Goal: Find contact information: Find contact information

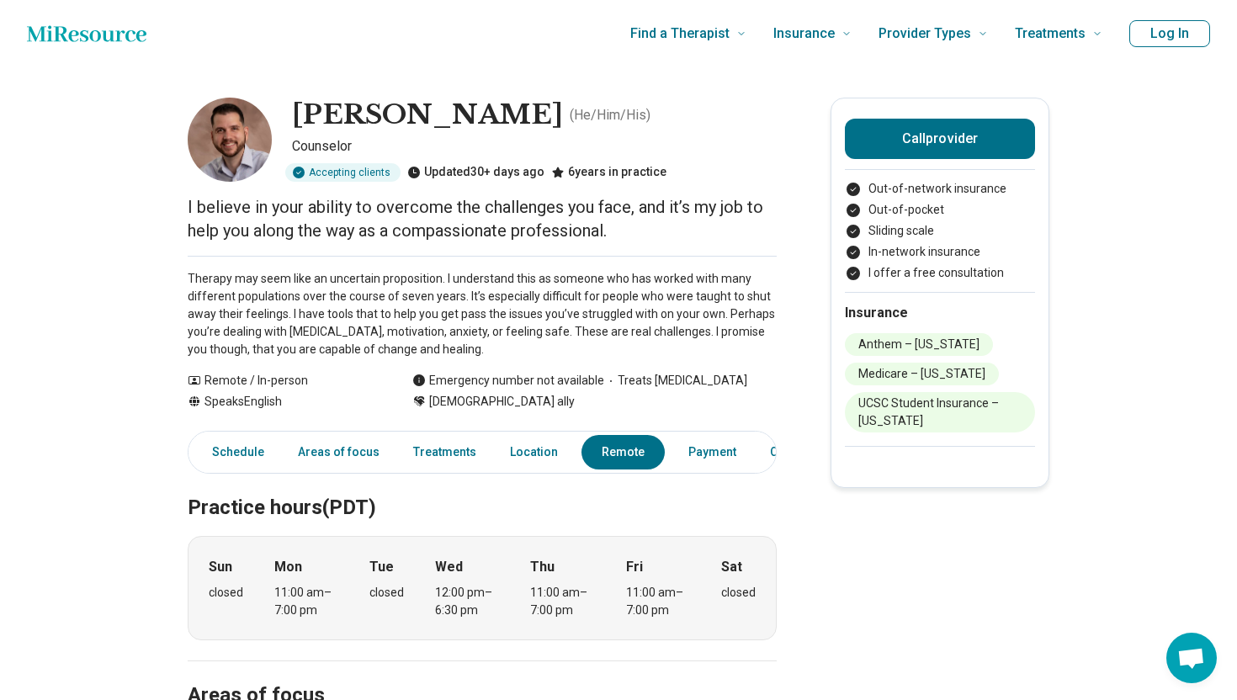
scroll to position [1828, 0]
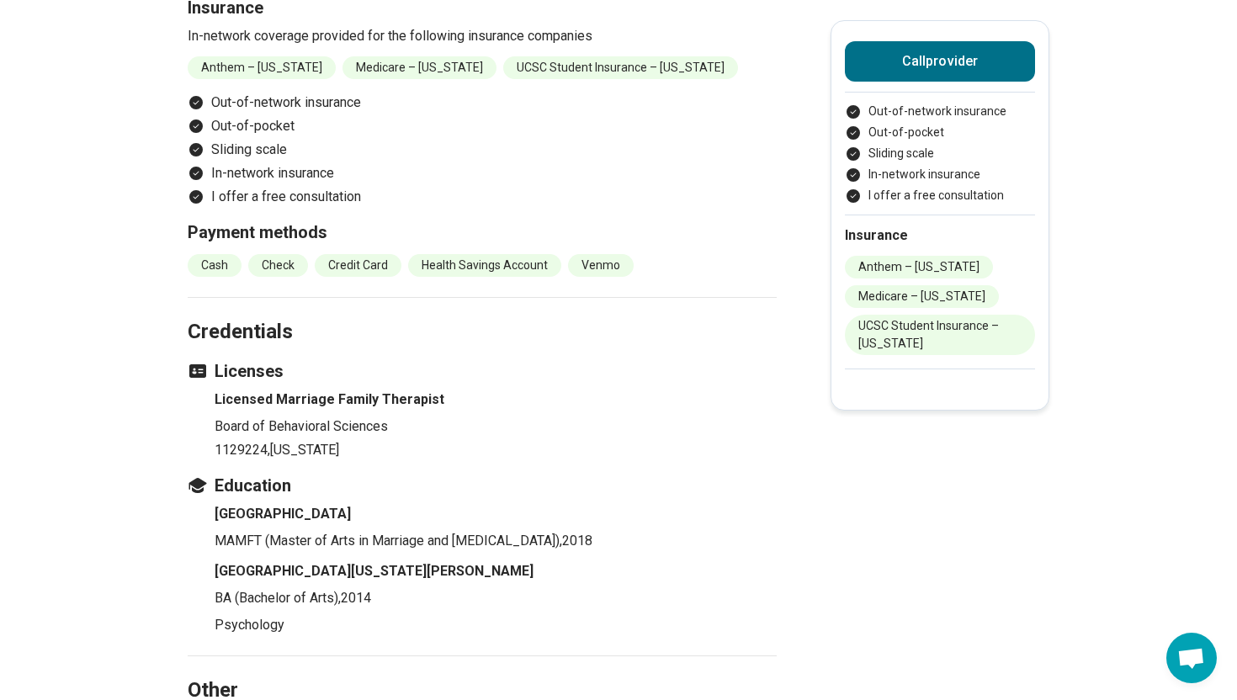
scroll to position [1852, 0]
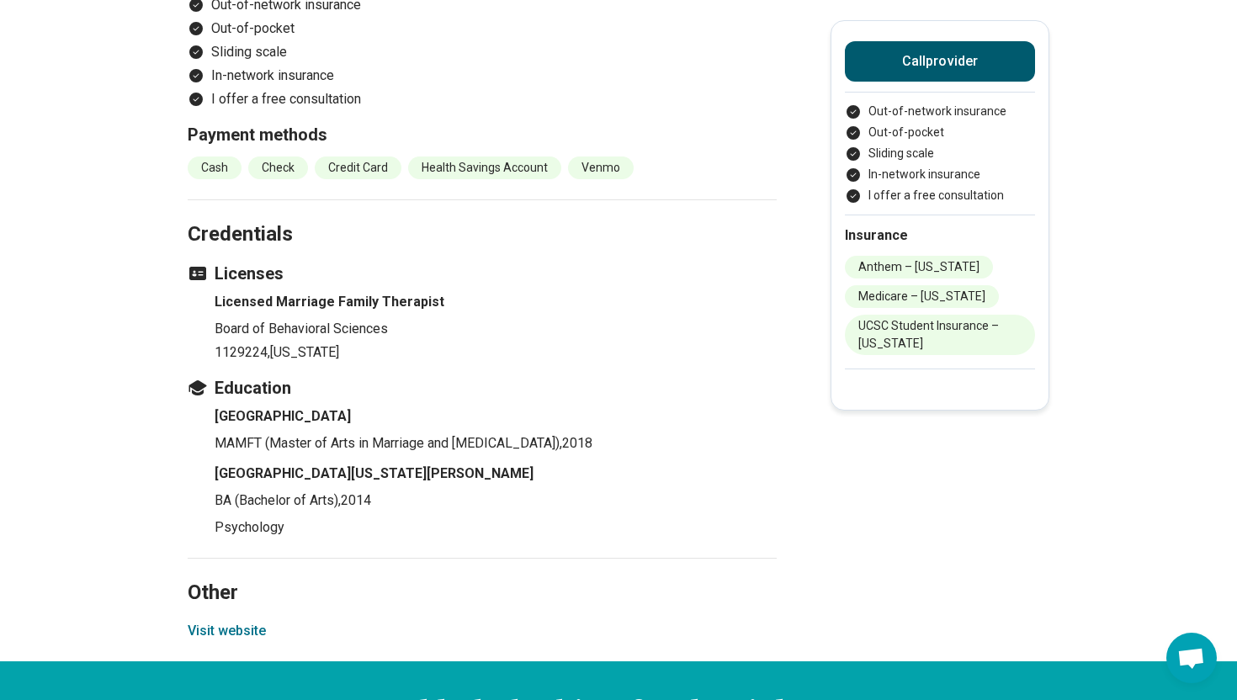
click at [917, 55] on button "Call provider" at bounding box center [940, 61] width 190 height 40
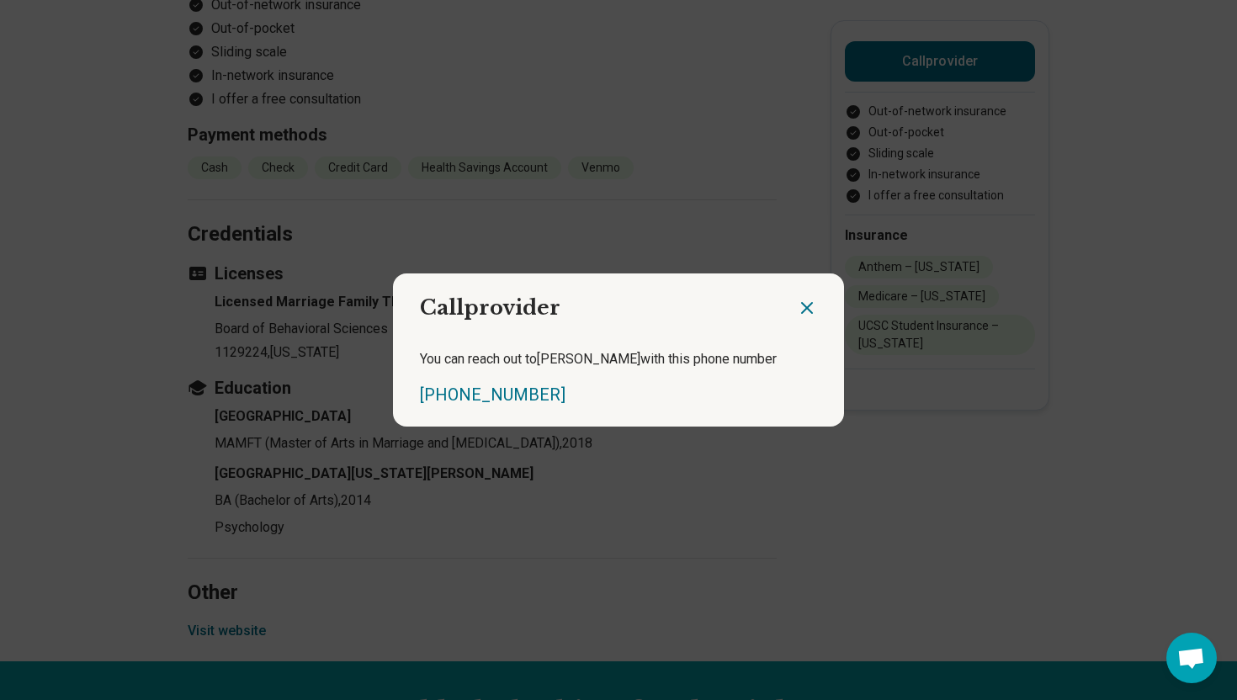
click at [801, 311] on icon "Close dialog" at bounding box center [807, 308] width 20 height 20
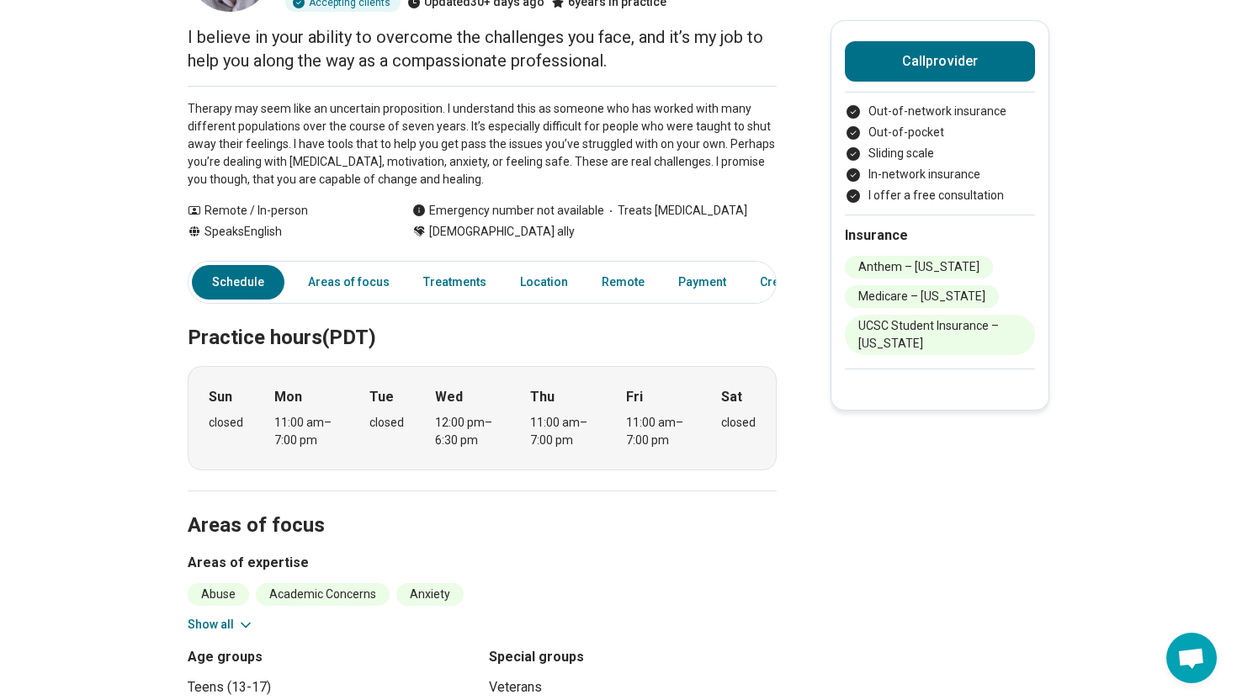
scroll to position [0, 0]
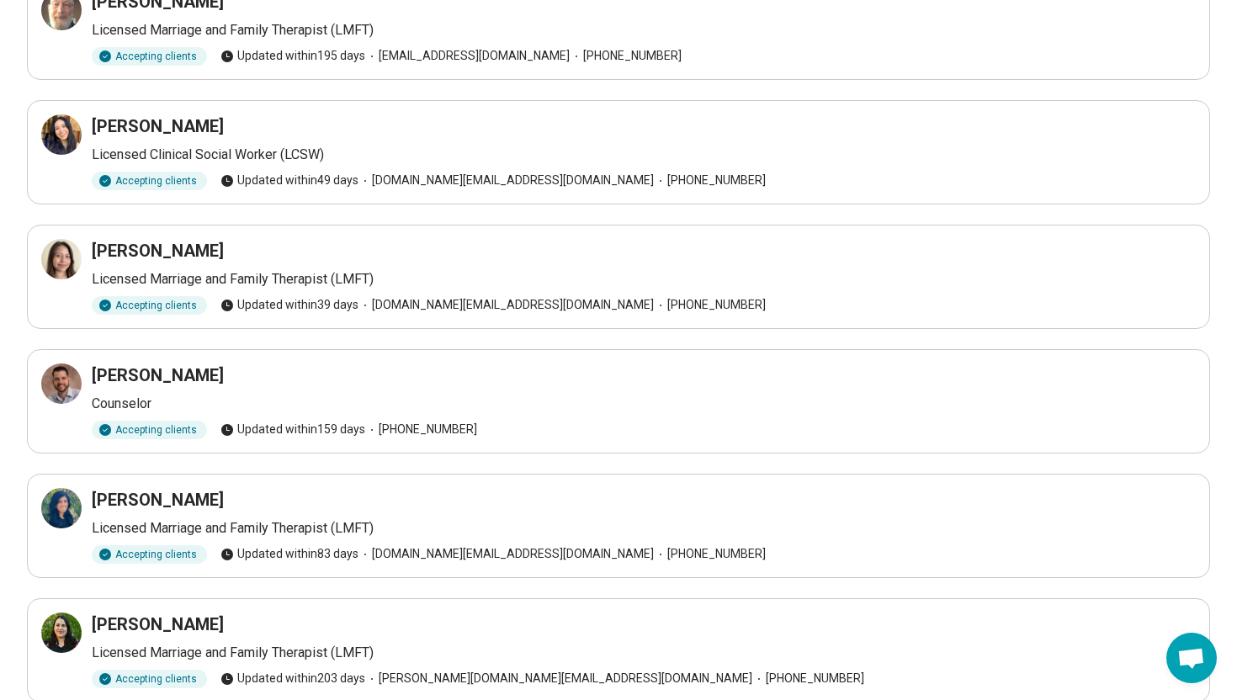
click at [15, 113] on main "Your referral list Michael Saleh Psychologist Accepting clients Updated within …" at bounding box center [618, 282] width 1237 height 975
